Goal: Go to known website: Go to known website

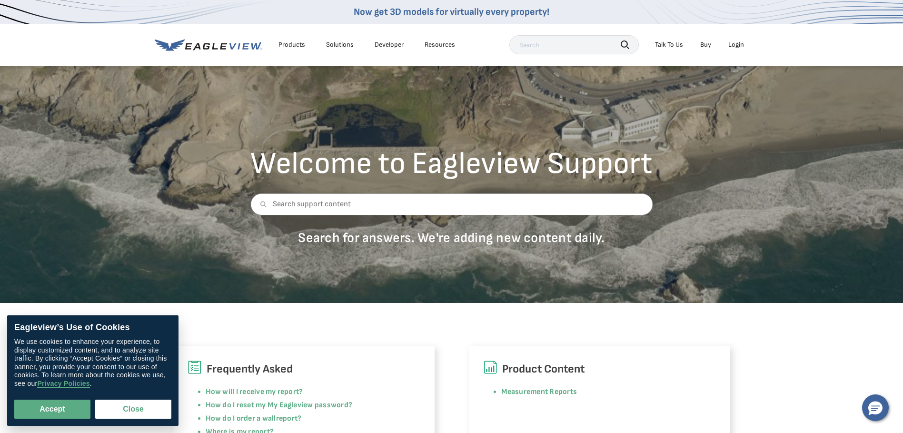
click at [743, 44] on div "Login" at bounding box center [736, 44] width 16 height 9
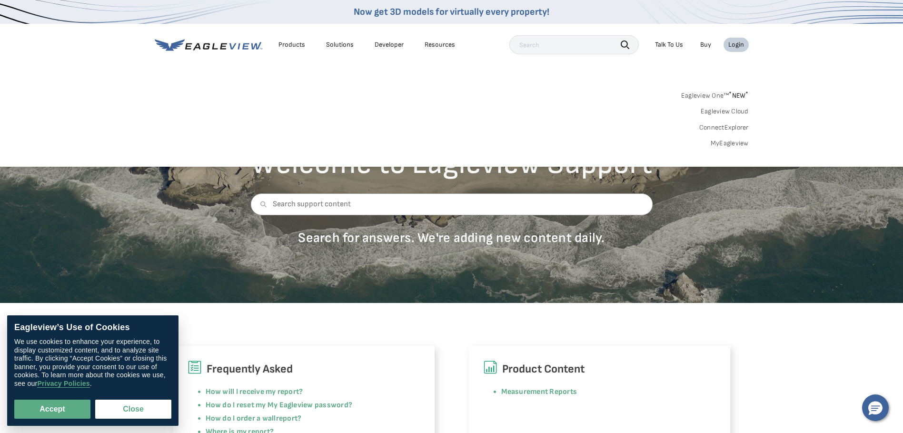
click at [723, 144] on link "MyEagleview" at bounding box center [730, 143] width 38 height 9
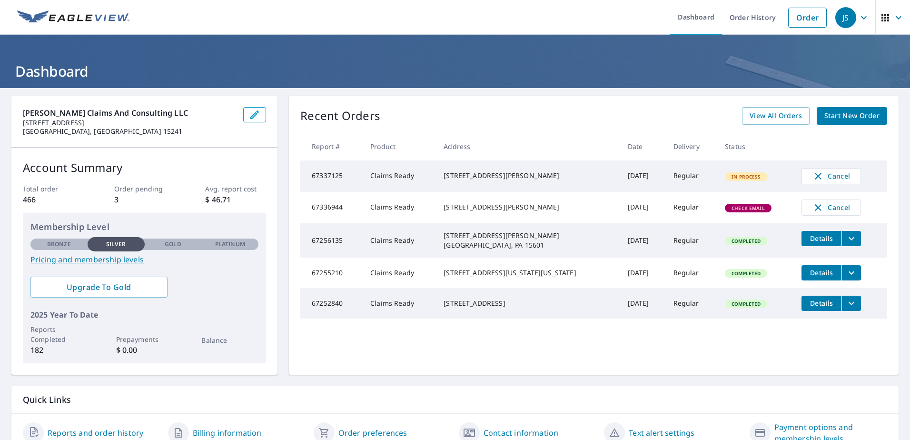
click at [738, 211] on span "Check Email" at bounding box center [748, 208] width 45 height 7
